Goal: Task Accomplishment & Management: Manage account settings

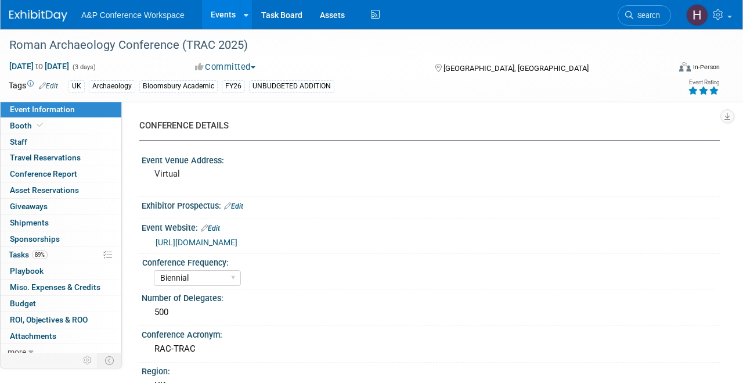
select select "Biennial"
select select "Level 3"
select select "Virtual Booth"
select select "[PERSON_NAME]"
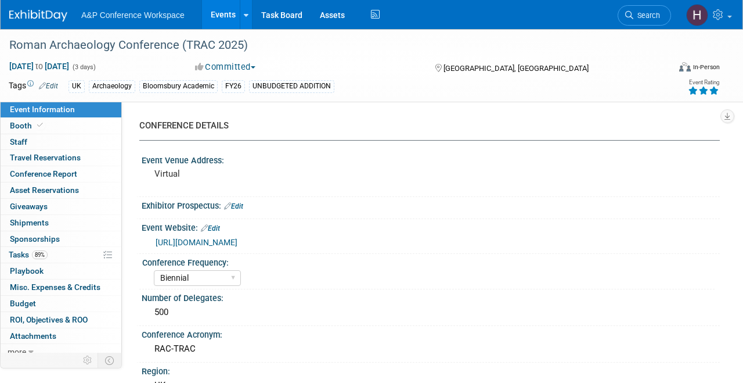
select select "Networking/Commissioning"
click at [56, 251] on link "89% Tasks 89%" at bounding box center [61, 255] width 121 height 16
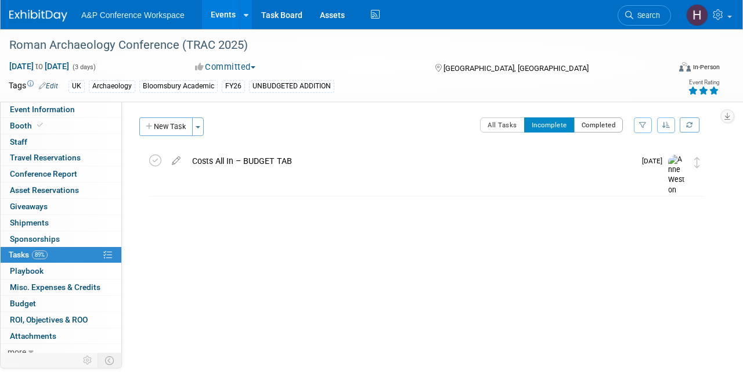
click at [578, 131] on button "Completed" at bounding box center [598, 124] width 49 height 15
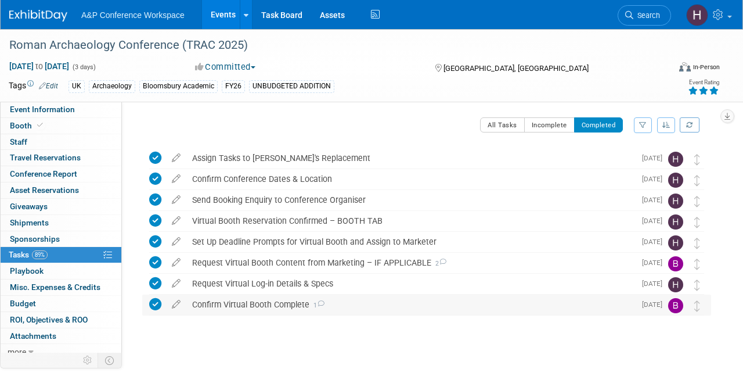
click at [274, 307] on div "Confirm Virtual Booth Complete 1" at bounding box center [410, 304] width 449 height 20
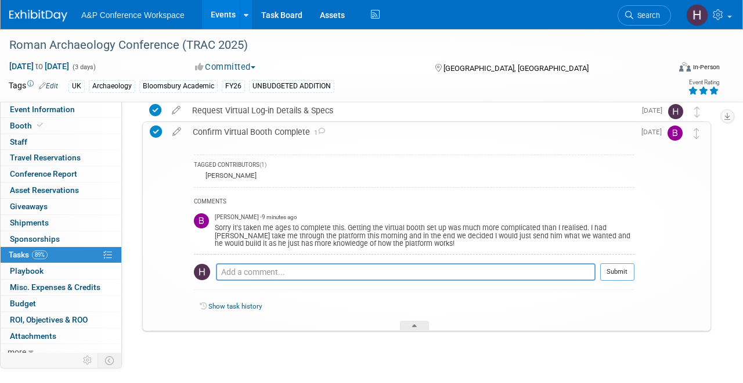
scroll to position [192, 0]
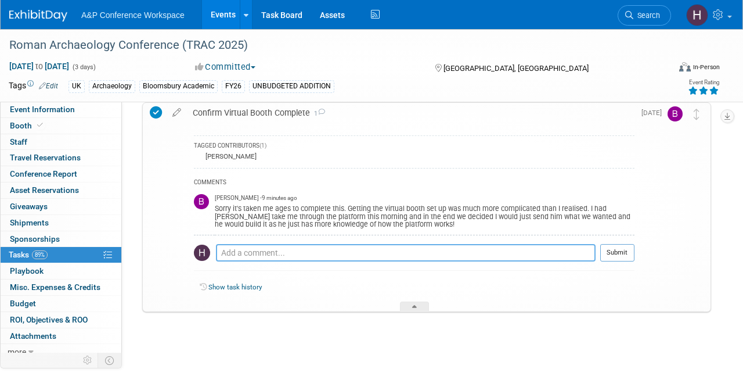
click at [310, 253] on textarea at bounding box center [406, 252] width 380 height 17
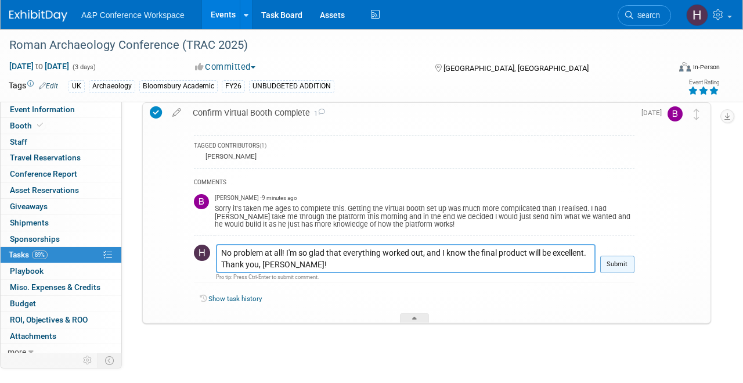
type textarea "No problem at all! I'm so glad that everything worked out, and I know the final…"
click at [615, 262] on button "Submit" at bounding box center [618, 264] width 34 height 17
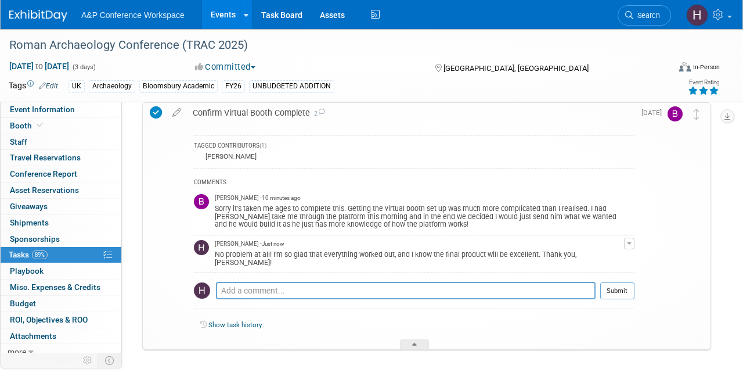
scroll to position [0, 0]
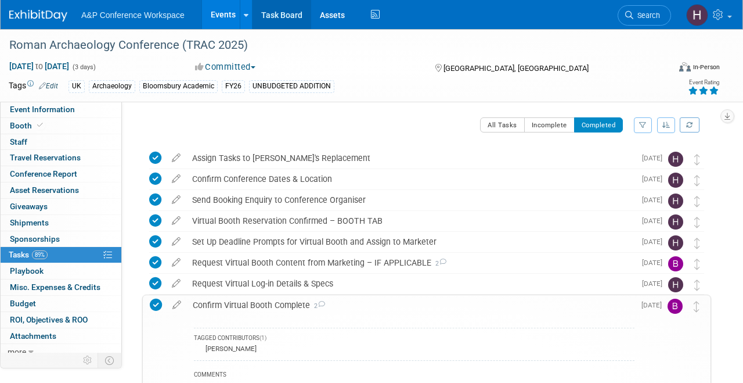
click at [285, 12] on link "Task Board" at bounding box center [282, 14] width 59 height 29
